Goal: Task Accomplishment & Management: Manage account settings

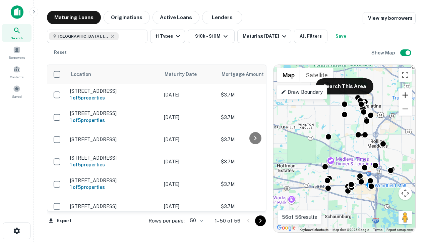
click at [406, 95] on button "Zoom in" at bounding box center [405, 94] width 13 height 13
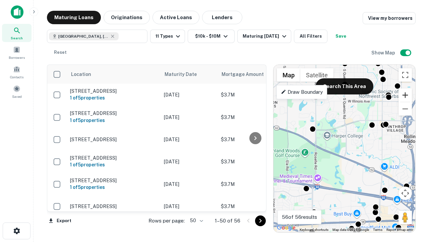
click at [406, 95] on button "Zoom in" at bounding box center [405, 94] width 13 height 13
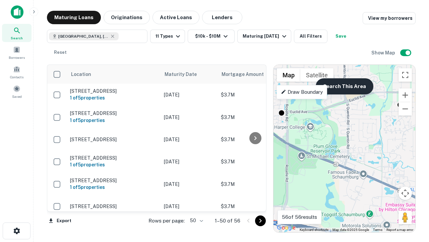
click at [345, 86] on button "Search This Area" at bounding box center [345, 86] width 58 height 16
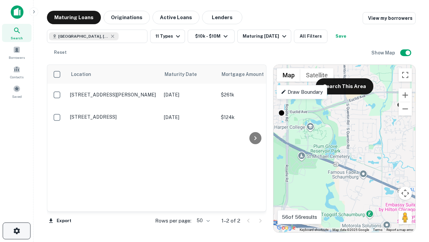
click at [16, 230] on icon "button" at bounding box center [17, 230] width 8 height 8
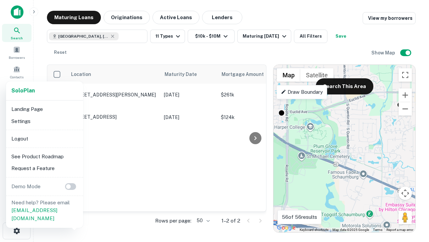
click at [44, 138] on li "Logout" at bounding box center [45, 139] width 72 height 12
